Goal: Transaction & Acquisition: Subscribe to service/newsletter

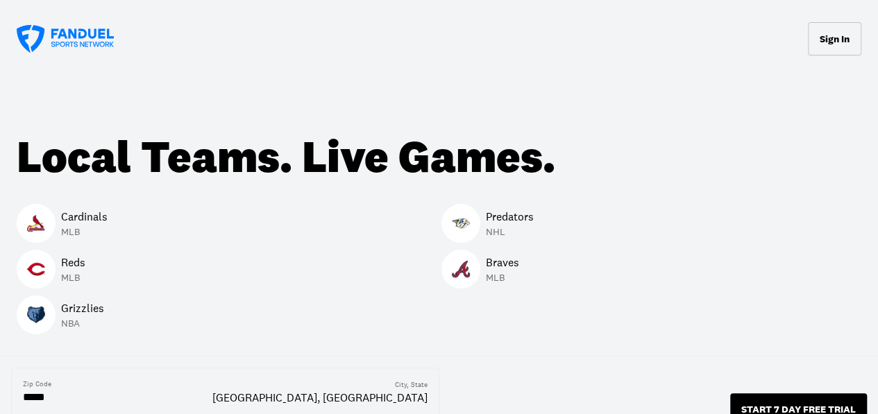
click at [748, 394] on button "START 7 DAY FREE TRIAL" at bounding box center [798, 410] width 137 height 32
